Goal: Task Accomplishment & Management: Complete application form

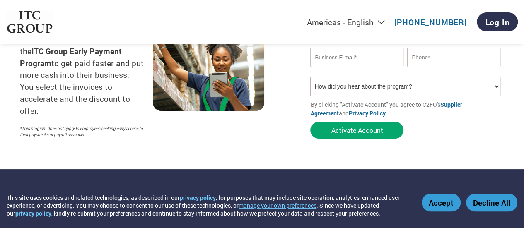
scroll to position [124, 0]
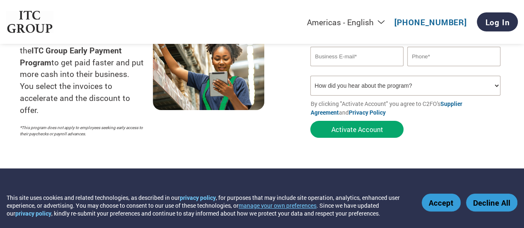
drag, startPoint x: 481, startPoint y: 204, endPoint x: 468, endPoint y: 192, distance: 17.9
click at [480, 204] on button "Decline All" at bounding box center [491, 203] width 51 height 18
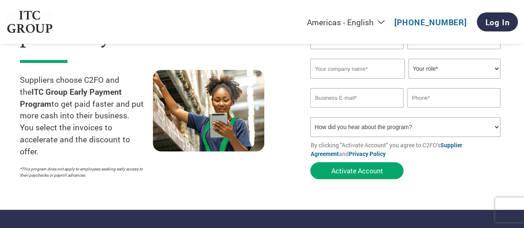
scroll to position [41, 0]
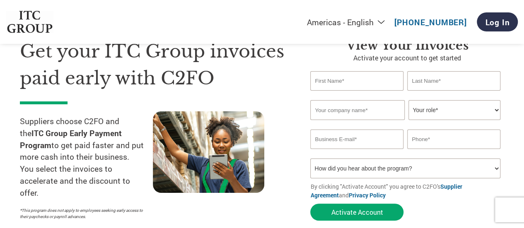
click at [339, 82] on input "text" at bounding box center [356, 80] width 93 height 19
type input "PV"
click at [425, 85] on input "text" at bounding box center [453, 80] width 93 height 19
type input "[PERSON_NAME]"
click at [361, 111] on input "text" at bounding box center [357, 110] width 94 height 20
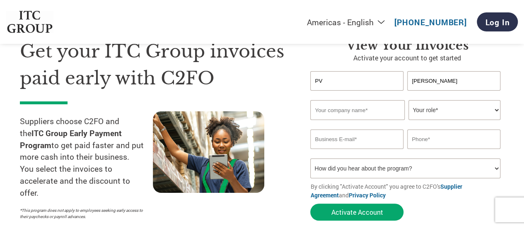
click at [361, 110] on input "text" at bounding box center [357, 110] width 94 height 20
type input "ProcessIT GlobalPrivate Limited"
drag, startPoint x: 400, startPoint y: 112, endPoint x: 289, endPoint y: 95, distance: 112.0
click at [289, 95] on div "Get your ITC Group invoices paid early with C2FO Suppliers choose C2FO and the …" at bounding box center [262, 115] width 485 height 220
type input "P"
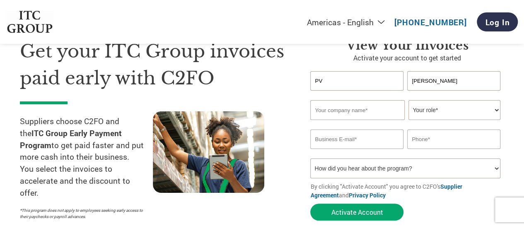
type input "P"
type input "ProcessIT Global Private Limited"
click at [423, 111] on select "Your role* CFO Controller Credit Manager Finance Director Treasurer CEO Preside…" at bounding box center [455, 110] width 92 height 20
select select "CEO"
click at [409, 101] on select "Your role* CFO Controller Credit Manager Finance Director Treasurer CEO Preside…" at bounding box center [455, 110] width 92 height 20
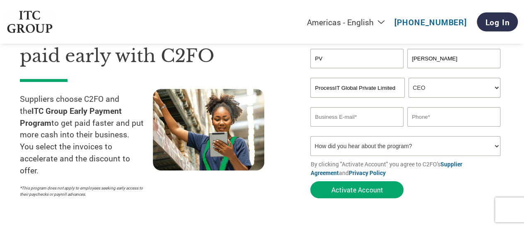
scroll to position [83, 0]
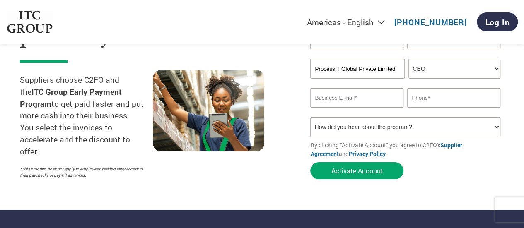
click at [351, 103] on input "email" at bounding box center [356, 97] width 93 height 19
paste input "[PERSON_NAME] <[EMAIL_ADDRESS][DOMAIN_NAME]>"
drag, startPoint x: 332, startPoint y: 99, endPoint x: 250, endPoint y: 92, distance: 81.6
click at [252, 94] on div "Get your ITC Group invoices paid early with C2FO Suppliers choose C2FO and the …" at bounding box center [262, 74] width 485 height 220
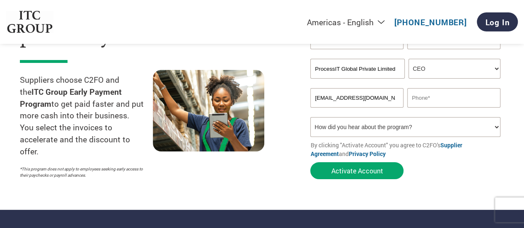
drag, startPoint x: 382, startPoint y: 102, endPoint x: 378, endPoint y: 100, distance: 4.3
click at [381, 101] on input "[EMAIL_ADDRESS][DOMAIN_NAME]>" at bounding box center [356, 97] width 93 height 19
type input "[EMAIL_ADDRESS][DOMAIN_NAME]"
click at [425, 104] on input "text" at bounding box center [453, 97] width 93 height 19
type input "9830778841"
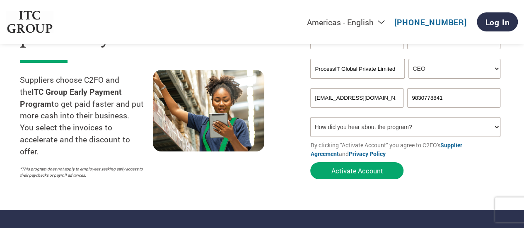
click at [406, 126] on select "How did you hear about the program? Received a letter Email Social Media Online…" at bounding box center [405, 127] width 190 height 20
select select "Email"
click at [310, 119] on select "How did you hear about the program? Received a letter Email Social Media Online…" at bounding box center [405, 127] width 190 height 20
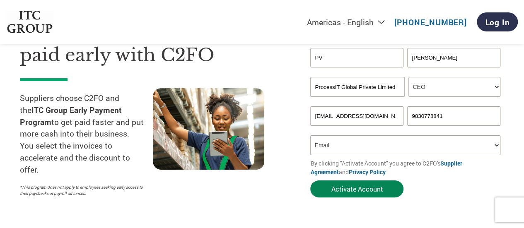
scroll to position [83, 0]
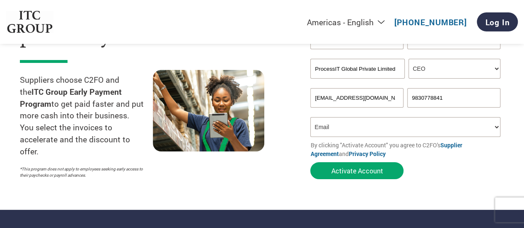
click at [340, 129] on select "How did you hear about the program? Received a letter Email Social Media Online…" at bounding box center [405, 127] width 190 height 20
click at [310, 119] on select "How did you hear about the program? Received a letter Email Social Media Online…" at bounding box center [405, 127] width 190 height 20
click at [336, 170] on button "Activate Account" at bounding box center [356, 170] width 93 height 17
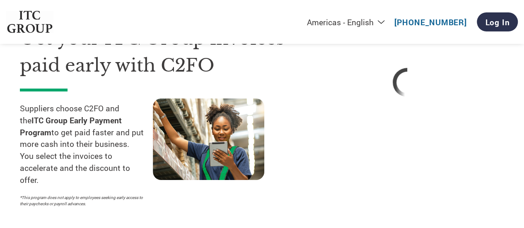
scroll to position [0, 0]
